Goal: Communication & Community: Answer question/provide support

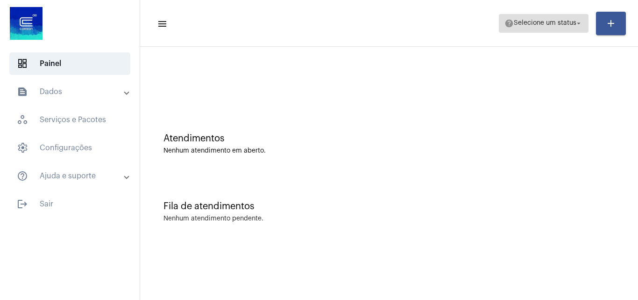
click at [532, 21] on span "Selecione um status" at bounding box center [545, 23] width 63 height 7
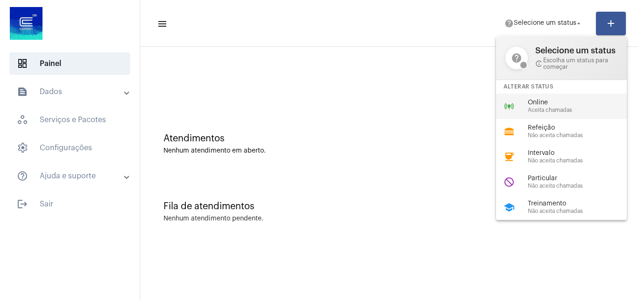
click at [541, 106] on span "Online" at bounding box center [581, 102] width 107 height 7
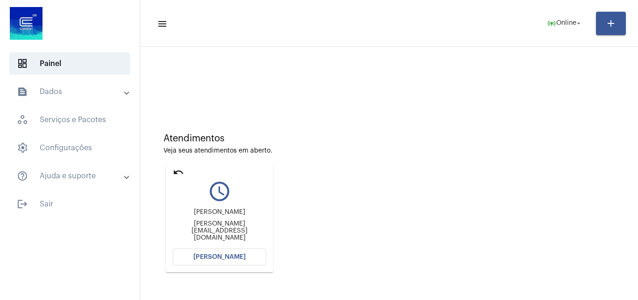
click at [235, 257] on span "[PERSON_NAME]" at bounding box center [219, 256] width 52 height 7
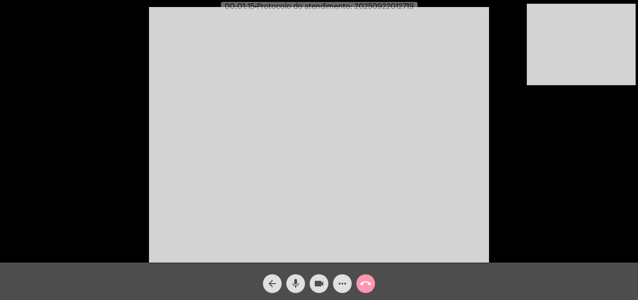
click at [574, 43] on video at bounding box center [581, 44] width 109 height 81
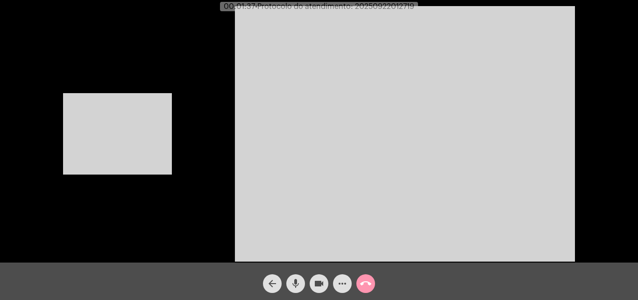
click at [141, 136] on video at bounding box center [117, 133] width 109 height 81
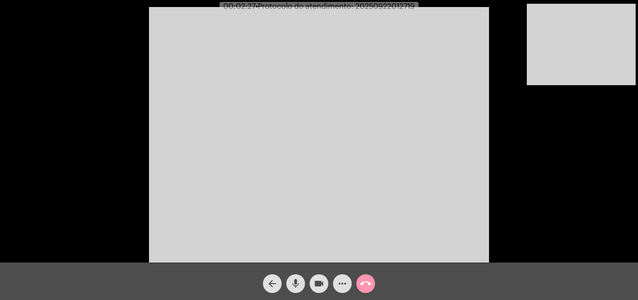
click at [294, 280] on mat-icon "mic" at bounding box center [295, 283] width 11 height 11
click at [294, 282] on mat-icon "mic_off" at bounding box center [295, 283] width 11 height 11
click at [296, 281] on mat-icon "mic" at bounding box center [295, 283] width 11 height 11
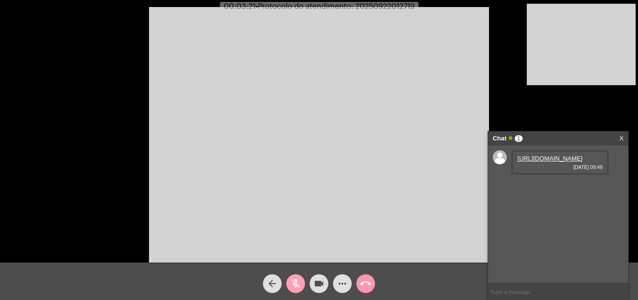
click at [296, 286] on mat-icon "mic_off" at bounding box center [295, 283] width 11 height 11
click at [560, 162] on link "https://neft-transfer-bucket.s3.amazonaws.com/temp-4e7bdb17-e8b7-6ecf-601c-2208…" at bounding box center [550, 158] width 65 height 7
click at [296, 280] on mat-icon "mic" at bounding box center [295, 283] width 11 height 11
click at [389, 83] on video at bounding box center [319, 134] width 340 height 255
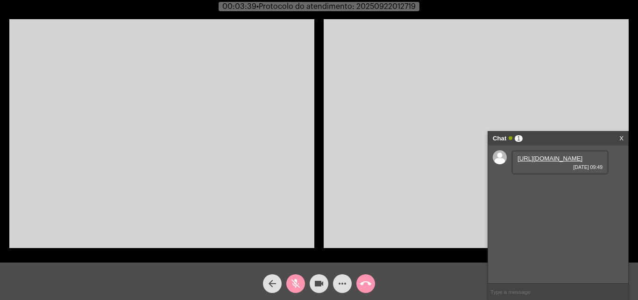
click at [550, 162] on link "https://neft-transfer-bucket.s3.amazonaws.com/temp-4e7bdb17-e8b7-6ecf-601c-2208…" at bounding box center [550, 158] width 65 height 7
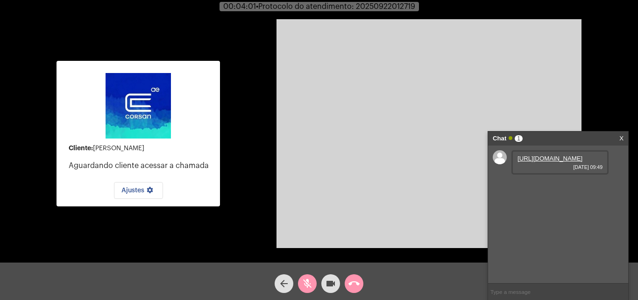
click at [547, 162] on link "https://neft-transfer-bucket.s3.amazonaws.com/temp-4e7bdb17-e8b7-6ecf-601c-2208…" at bounding box center [550, 158] width 65 height 7
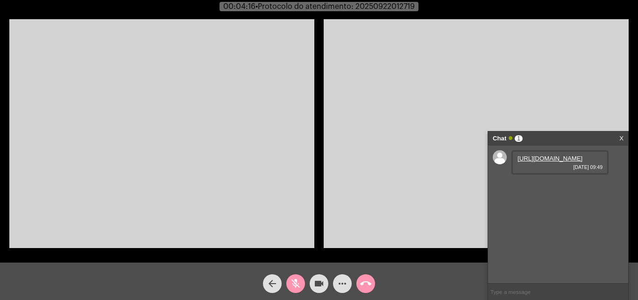
click at [295, 283] on mat-icon "mic_off" at bounding box center [295, 283] width 11 height 11
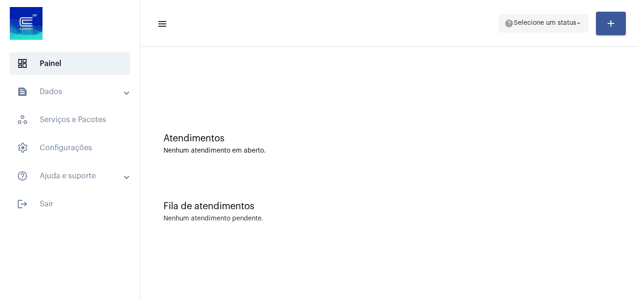
click at [554, 21] on span "Selecione um status" at bounding box center [545, 23] width 63 height 7
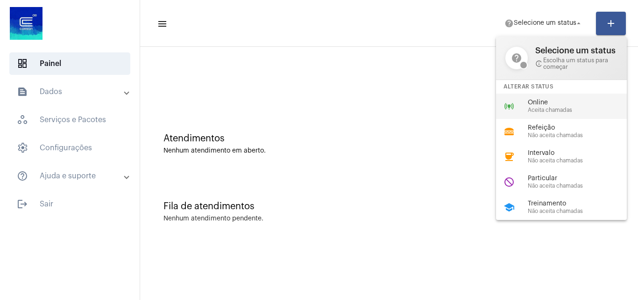
click at [559, 113] on span "Aceita chamadas" at bounding box center [581, 110] width 107 height 6
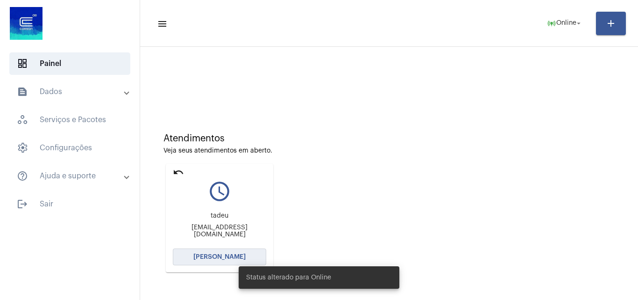
click at [215, 252] on button "[PERSON_NAME]" at bounding box center [219, 256] width 93 height 17
